Goal: Information Seeking & Learning: Learn about a topic

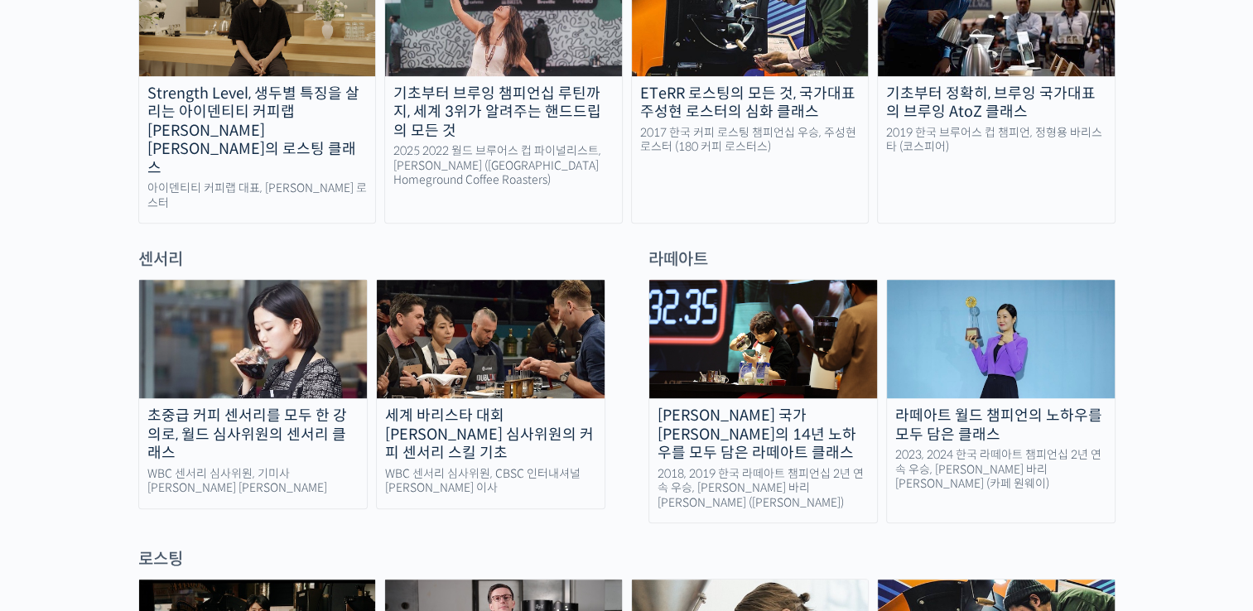
scroll to position [994, 0]
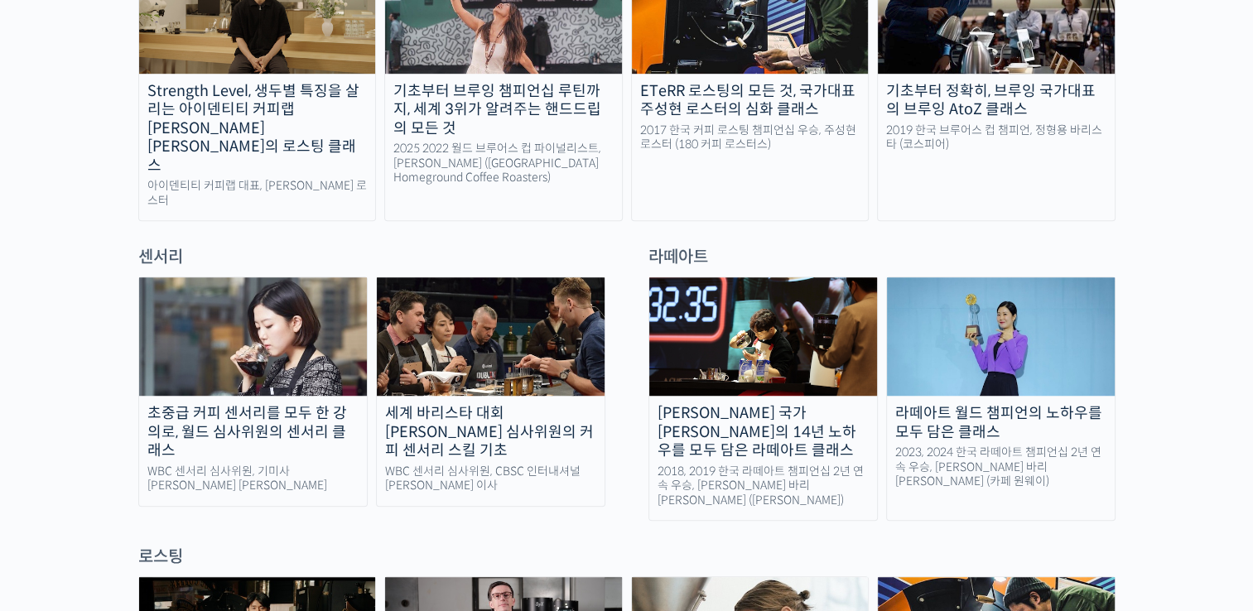
click at [986, 123] on div "2019 한국 브루어스 컵 챔피언, 정형용 바리스타 (코스피어)" at bounding box center [996, 137] width 237 height 29
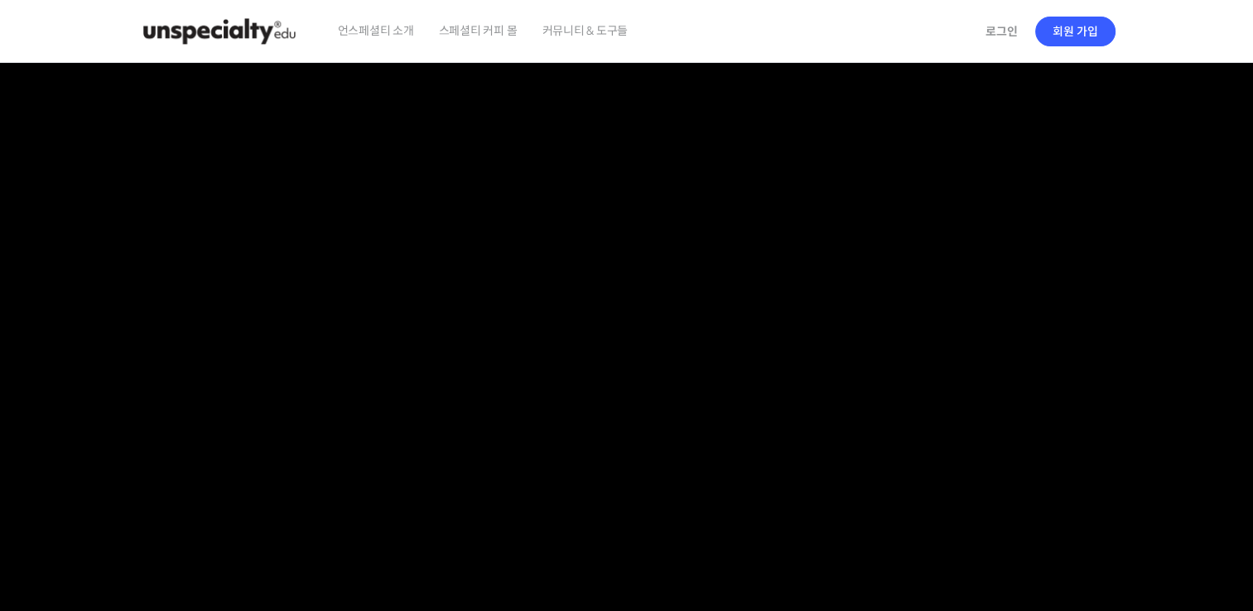
click at [1179, 237] on section at bounding box center [626, 352] width 1253 height 578
click at [1199, 206] on section at bounding box center [626, 352] width 1253 height 578
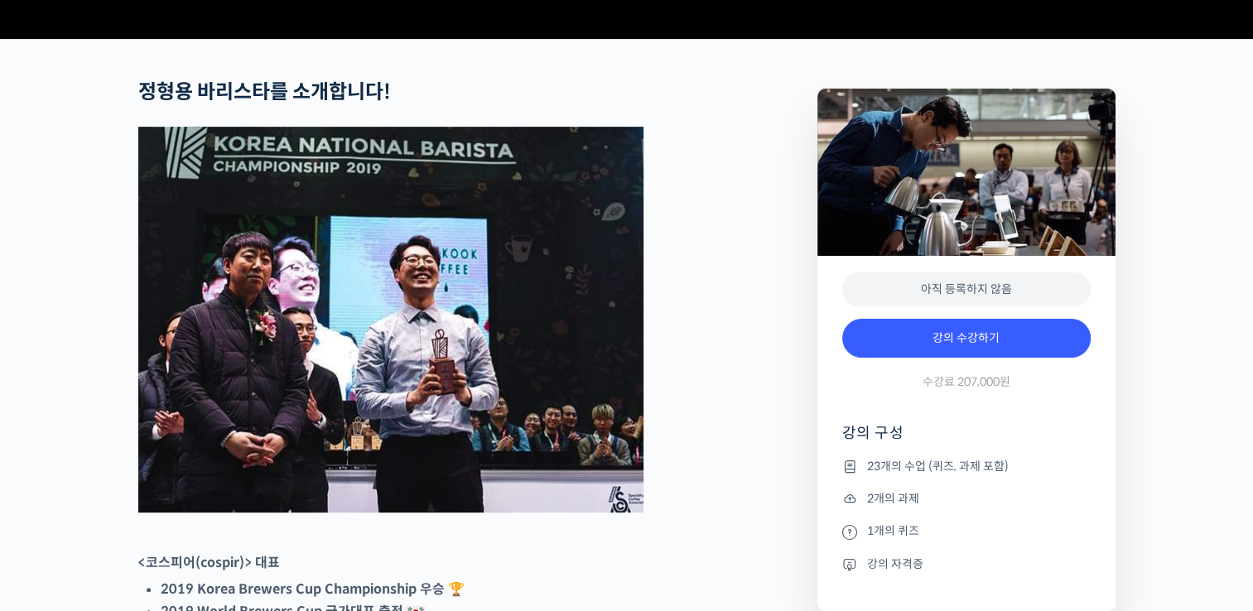
scroll to position [1160, 0]
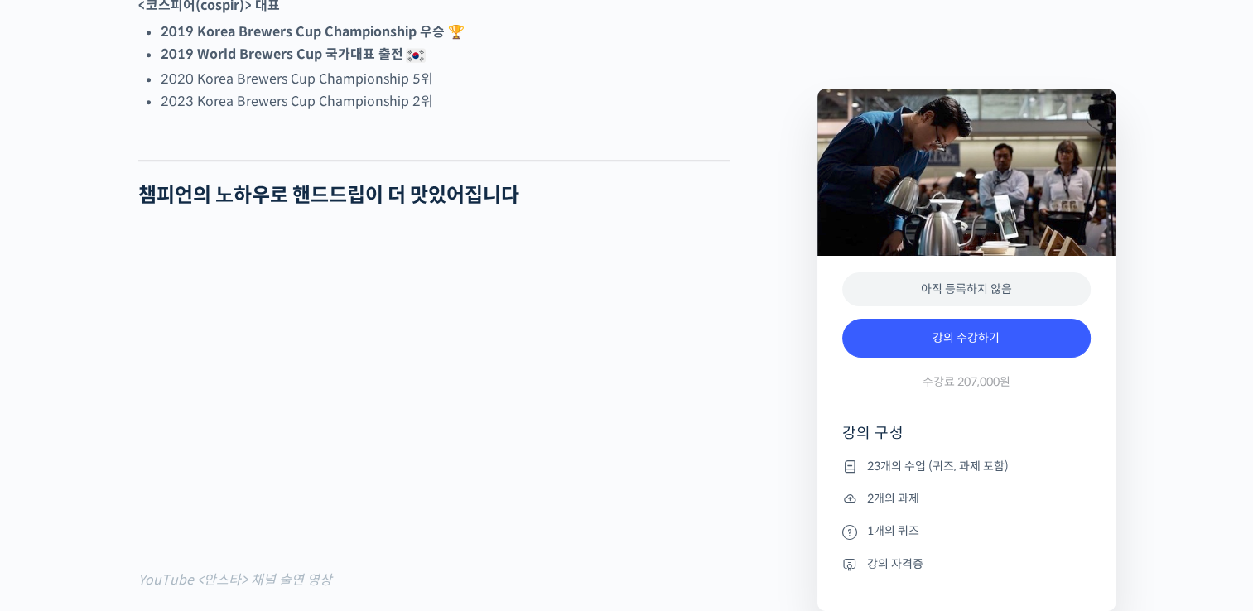
drag, startPoint x: 1146, startPoint y: 209, endPoint x: 1180, endPoint y: 119, distance: 96.0
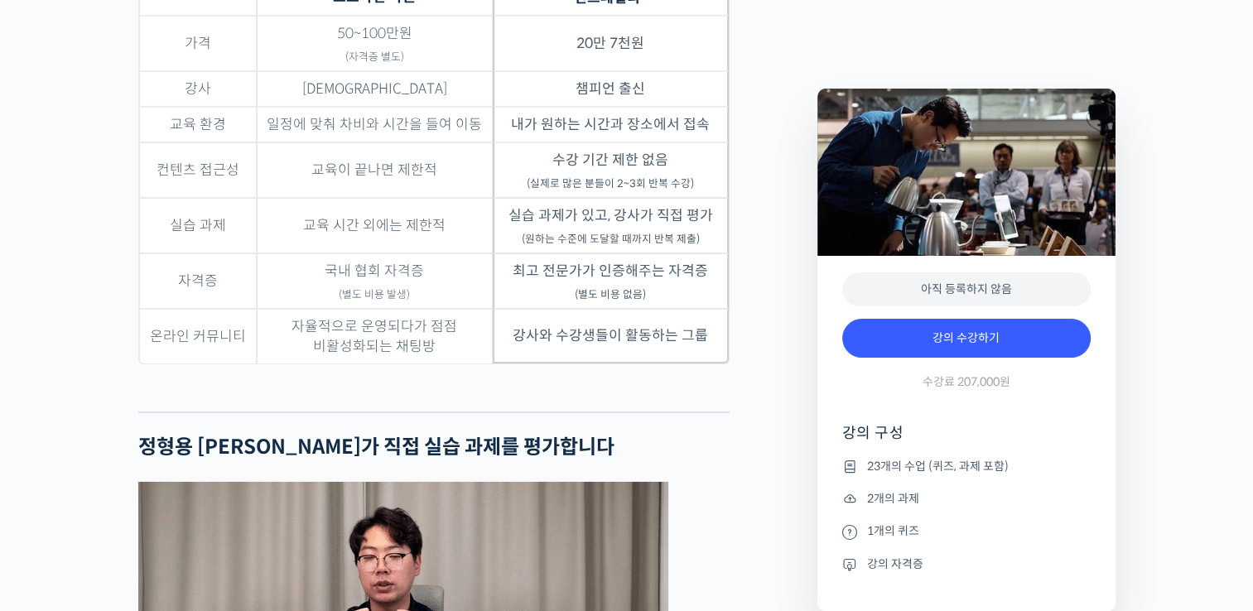
scroll to position [5114, 0]
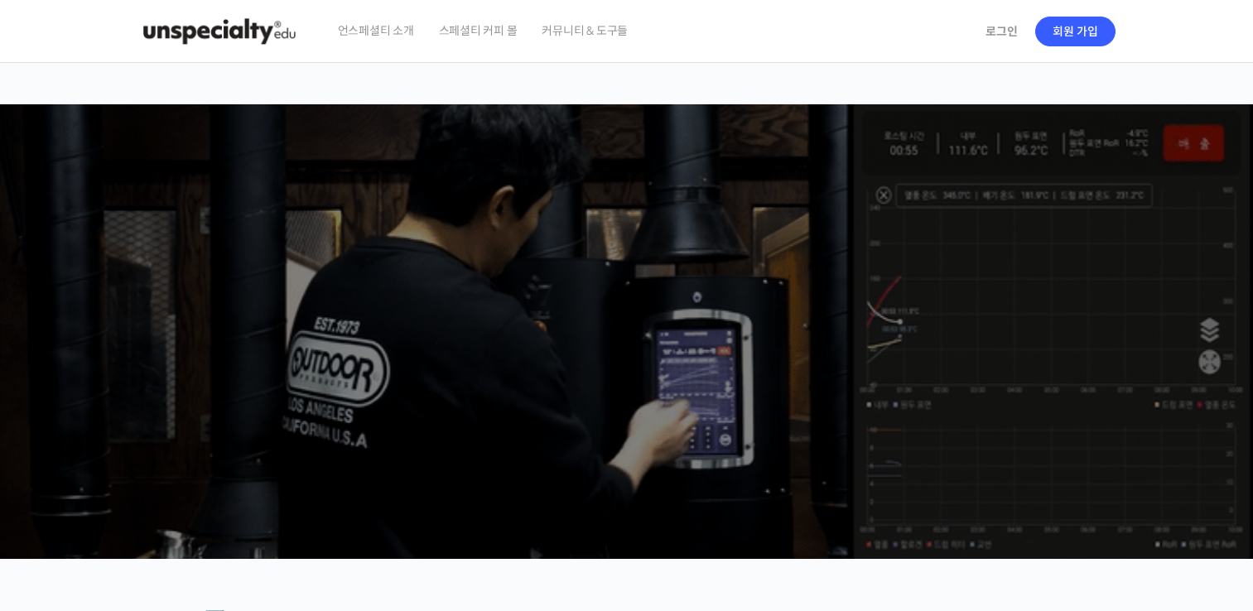
scroll to position [1117, 0]
